Goal: Information Seeking & Learning: Learn about a topic

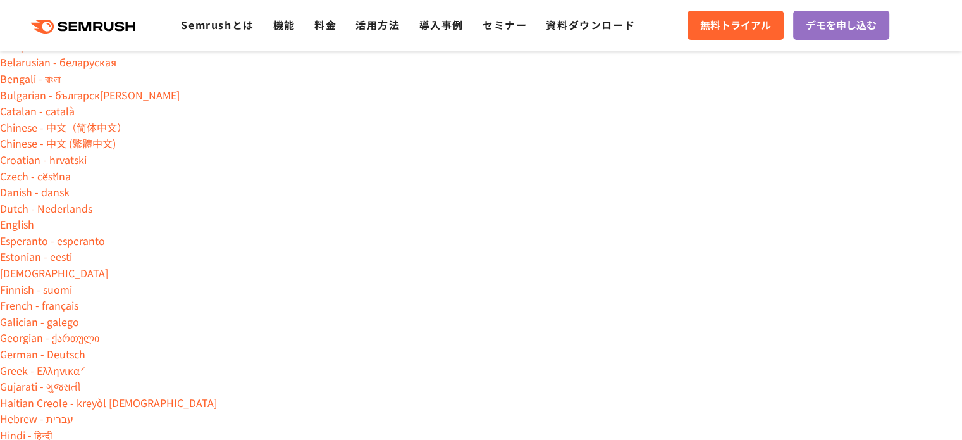
drag, startPoint x: 0, startPoint y: 0, endPoint x: 575, endPoint y: 311, distance: 653.2
drag, startPoint x: 570, startPoint y: 306, endPoint x: 548, endPoint y: 303, distance: 22.4
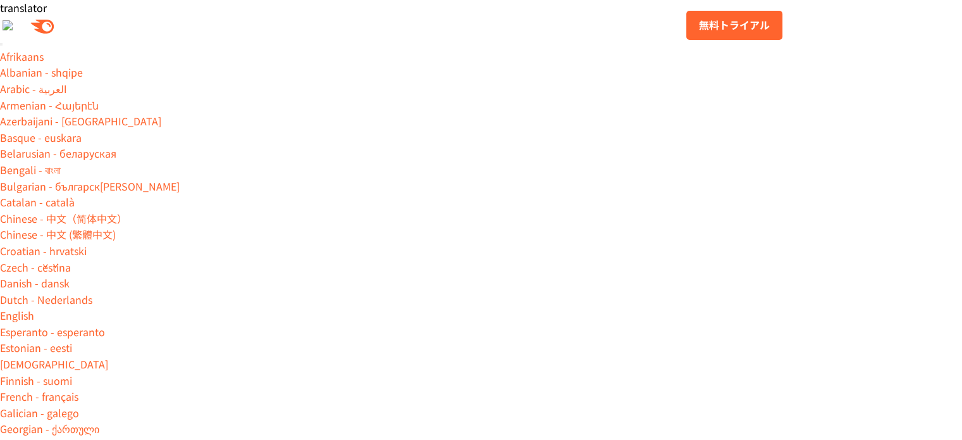
paste input "**********"
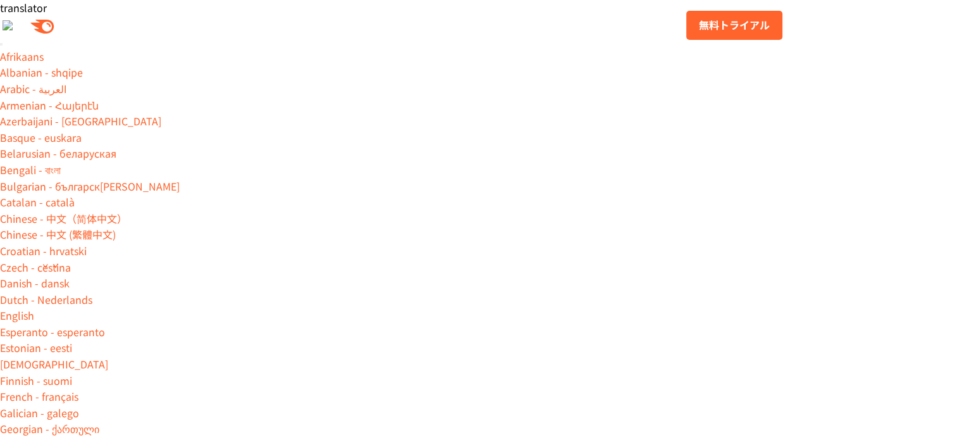
type input "**********"
